Goal: Transaction & Acquisition: Purchase product/service

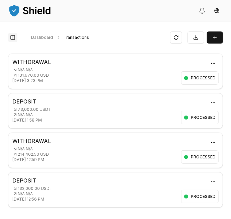
click at [11, 36] on button "Toggle Sidebar" at bounding box center [12, 37] width 9 height 9
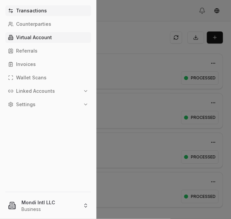
click at [26, 40] on p "Virtual Account" at bounding box center [34, 37] width 36 height 5
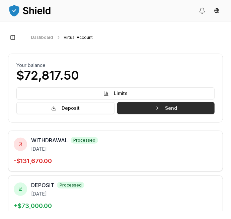
click at [184, 107] on button "Send" at bounding box center [165, 108] width 97 height 12
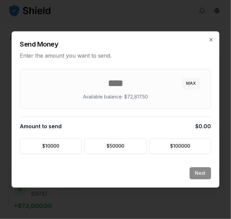
click at [191, 83] on button "MAX" at bounding box center [191, 83] width 18 height 11
type input "*******"
click at [199, 171] on button "Next" at bounding box center [200, 173] width 21 height 12
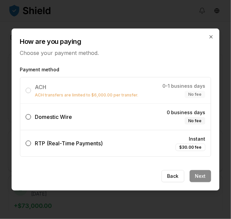
click at [30, 117] on button "Domestic Wire 0 business days No fee" at bounding box center [28, 116] width 5 height 5
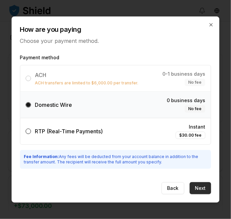
click at [205, 185] on button "Next" at bounding box center [200, 188] width 21 height 12
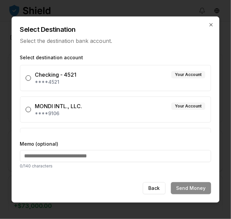
click at [30, 108] on button "MONDI INTL., LLC. Your Account ****9106" at bounding box center [28, 109] width 5 height 5
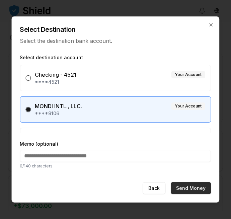
click at [203, 187] on button "Send Money" at bounding box center [191, 188] width 40 height 12
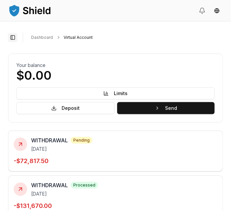
click at [14, 42] on button "Toggle Sidebar" at bounding box center [12, 37] width 9 height 9
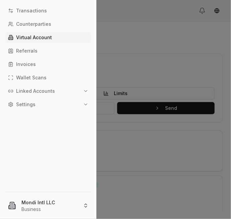
click at [23, 39] on p "Virtual Account" at bounding box center [34, 37] width 36 height 5
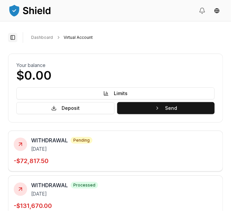
click at [11, 40] on button "Toggle Sidebar" at bounding box center [12, 37] width 9 height 9
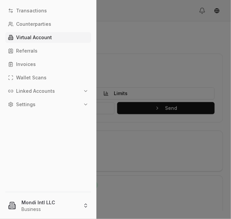
click at [21, 38] on p "Virtual Account" at bounding box center [34, 37] width 36 height 5
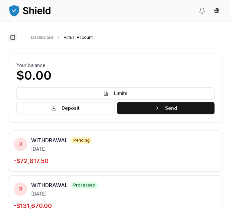
click at [11, 39] on button "Toggle Sidebar" at bounding box center [12, 37] width 9 height 9
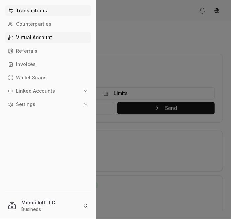
click at [20, 8] on p "Transactions" at bounding box center [31, 10] width 31 height 5
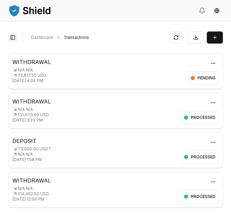
click at [11, 38] on button "Toggle Sidebar" at bounding box center [12, 37] width 9 height 9
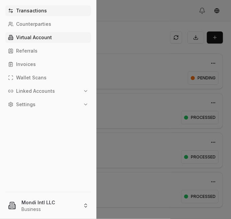
click at [25, 41] on link "Virtual Account" at bounding box center [48, 37] width 86 height 11
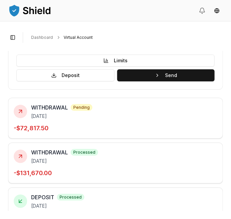
scroll to position [32, 0]
